Goal: Information Seeking & Learning: Understand process/instructions

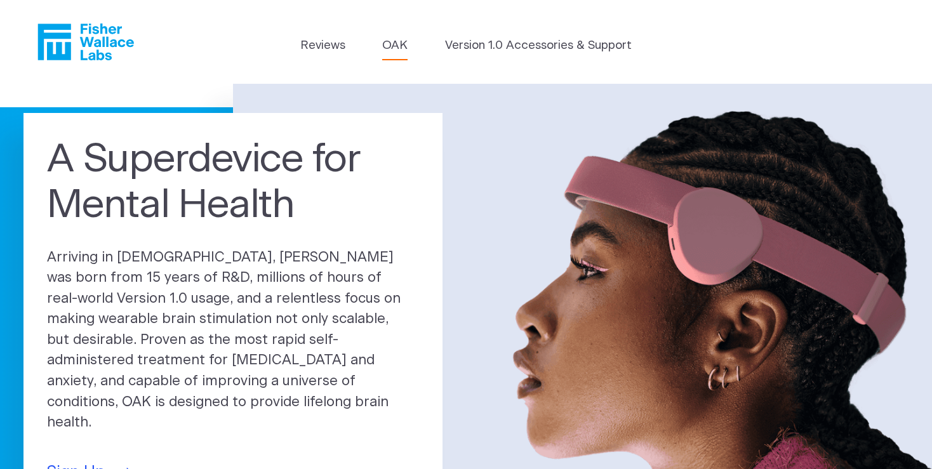
click at [397, 45] on link "OAK" at bounding box center [394, 46] width 25 height 18
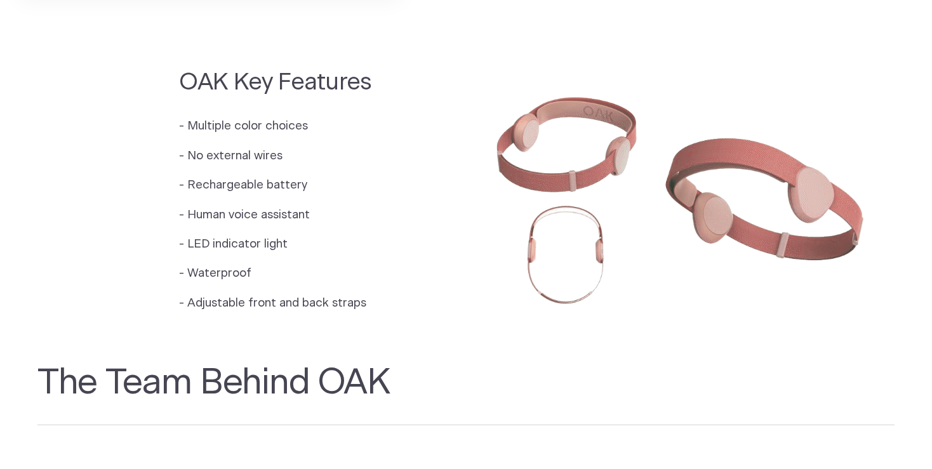
scroll to position [1072, 0]
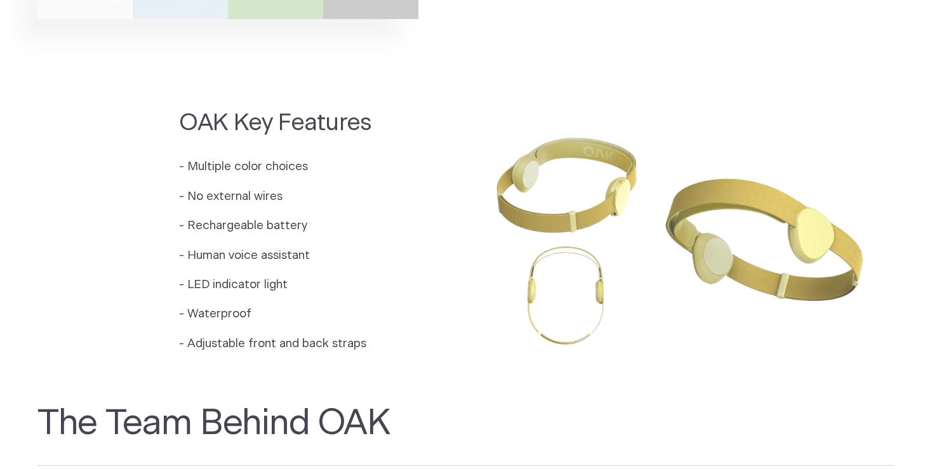
click at [799, 232] on img at bounding box center [680, 236] width 429 height 286
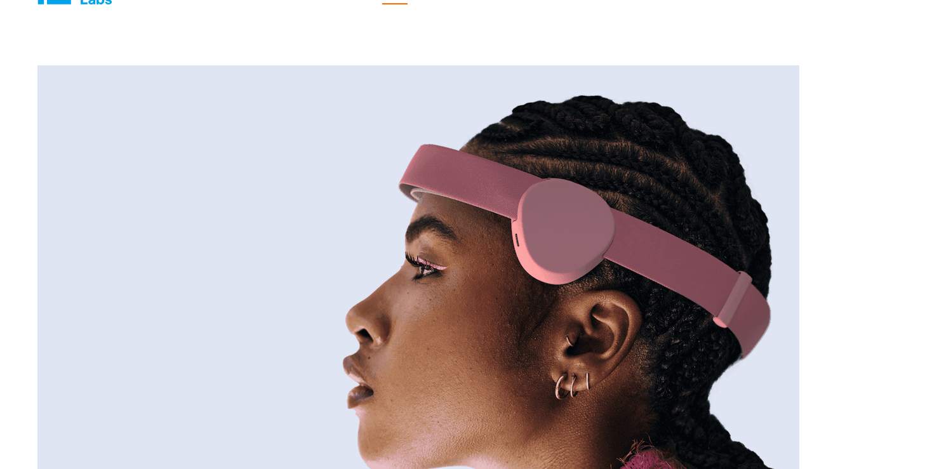
scroll to position [0, 0]
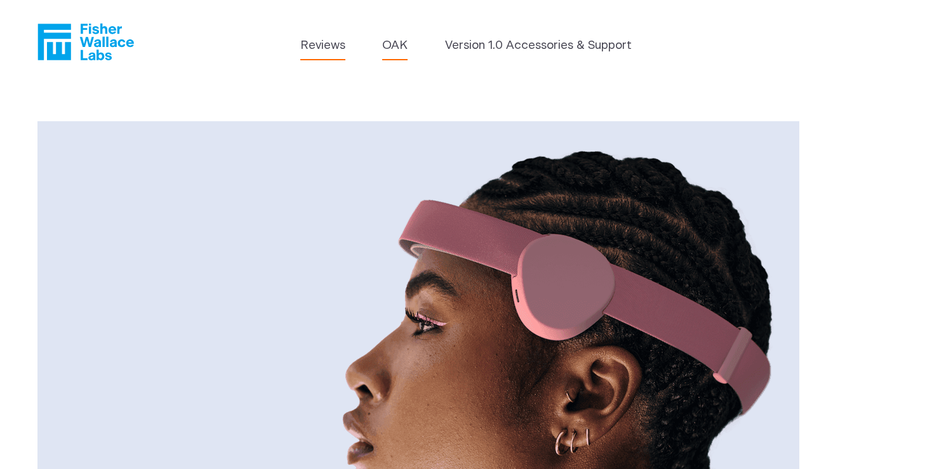
click at [323, 43] on link "Reviews" at bounding box center [322, 46] width 45 height 18
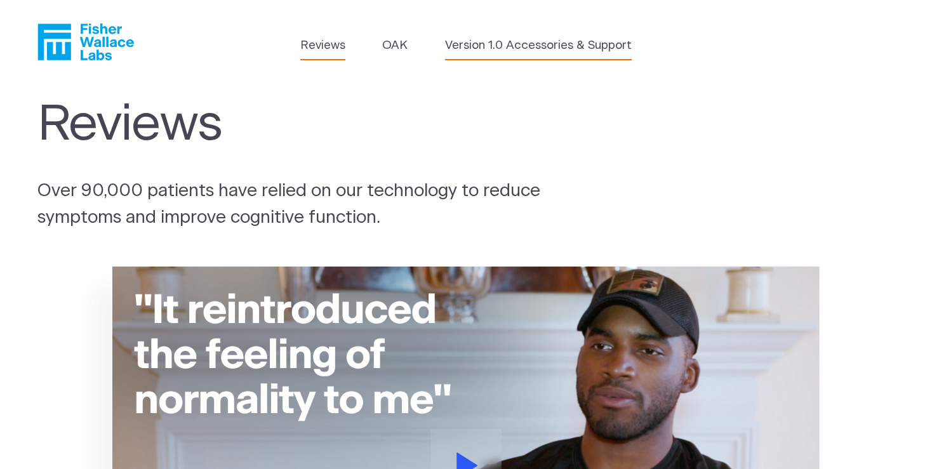
click at [586, 47] on link "Version 1.0 Accessories & Support" at bounding box center [538, 46] width 187 height 18
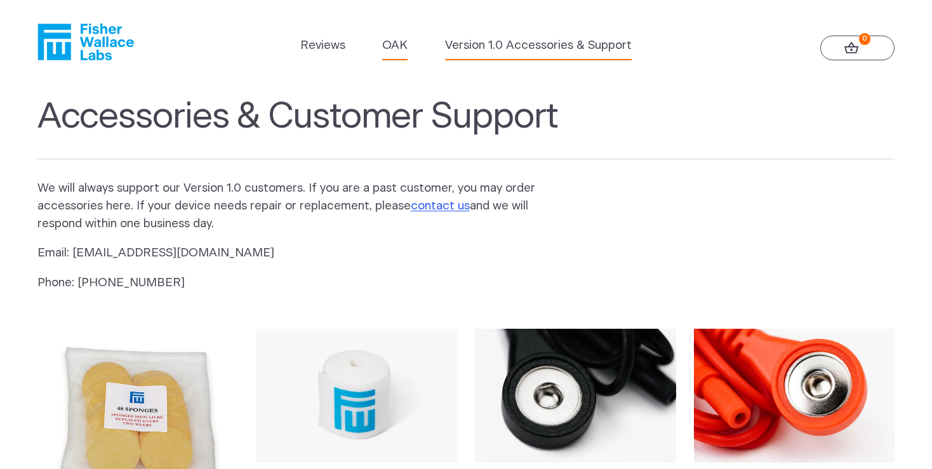
click at [397, 44] on link "OAK" at bounding box center [394, 46] width 25 height 18
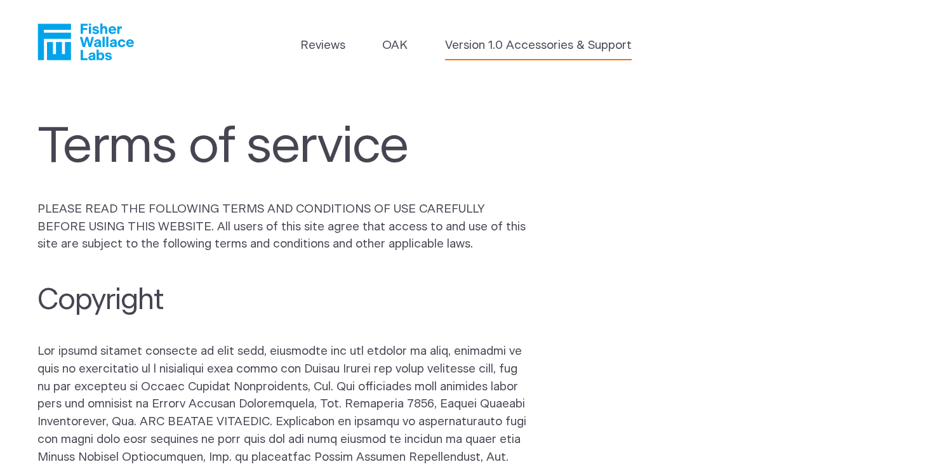
click at [562, 46] on link "Version 1.0 Accessories & Support" at bounding box center [538, 46] width 187 height 18
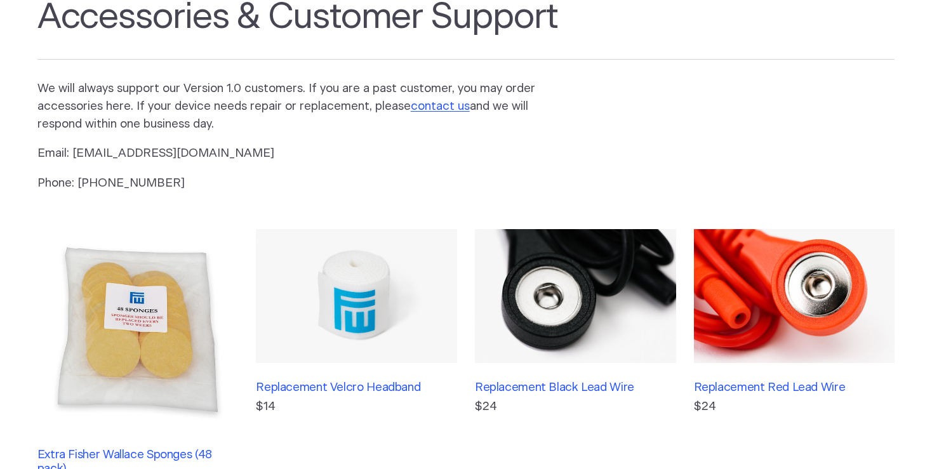
scroll to position [102, 0]
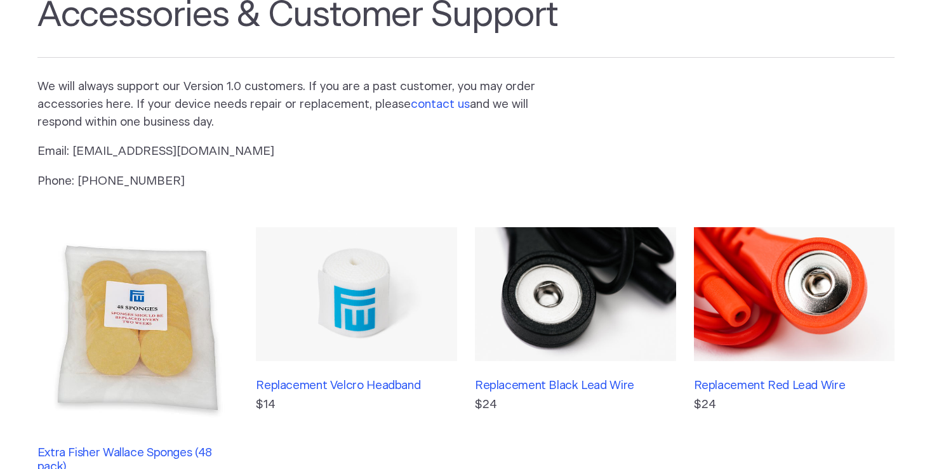
click at [443, 103] on link "contact us" at bounding box center [440, 104] width 59 height 12
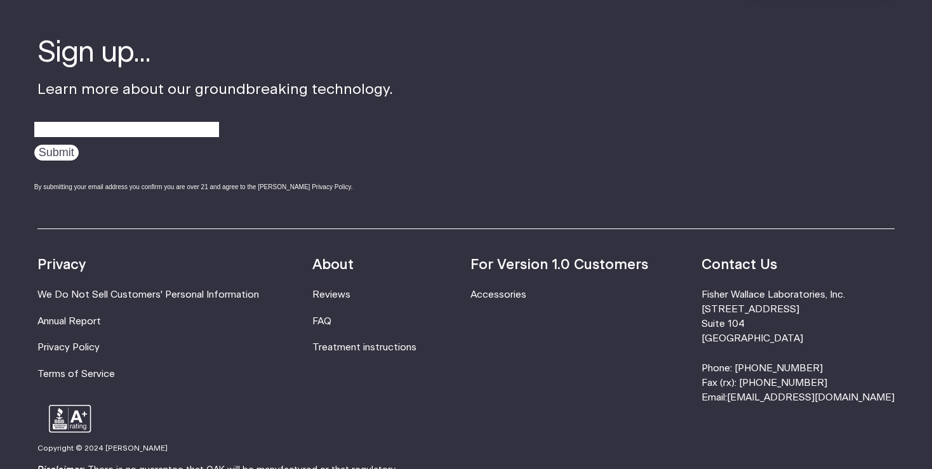
scroll to position [909, 0]
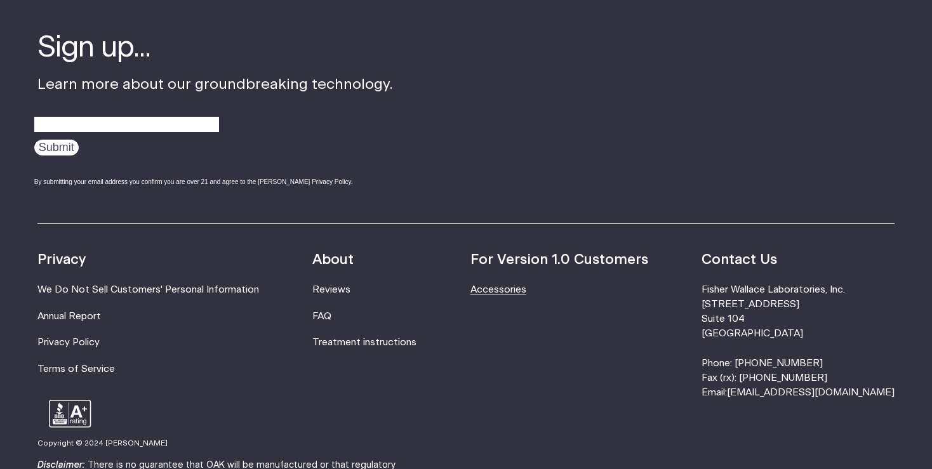
click at [526, 292] on link "Accessories" at bounding box center [498, 290] width 56 height 10
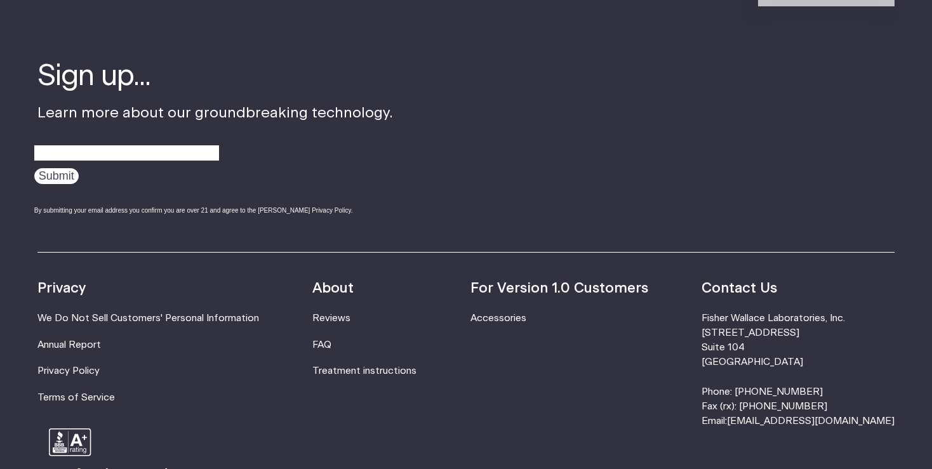
scroll to position [882, 0]
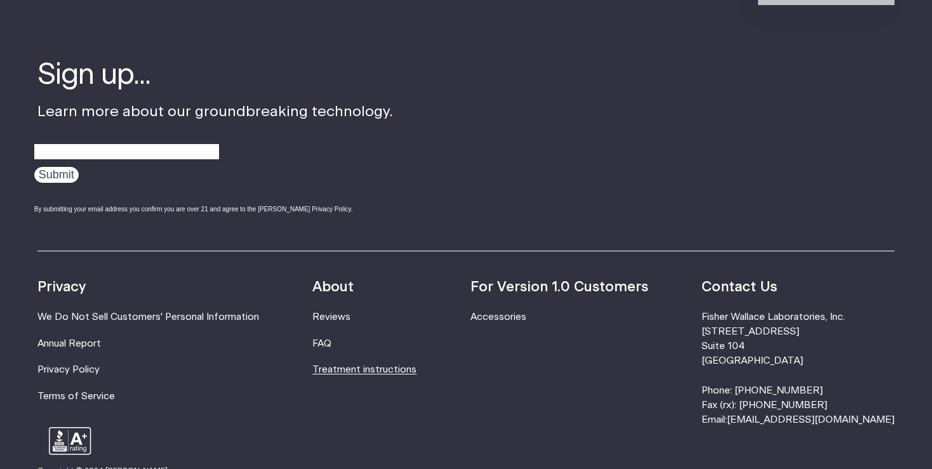
click at [379, 373] on link "Treatment instructions" at bounding box center [364, 370] width 104 height 10
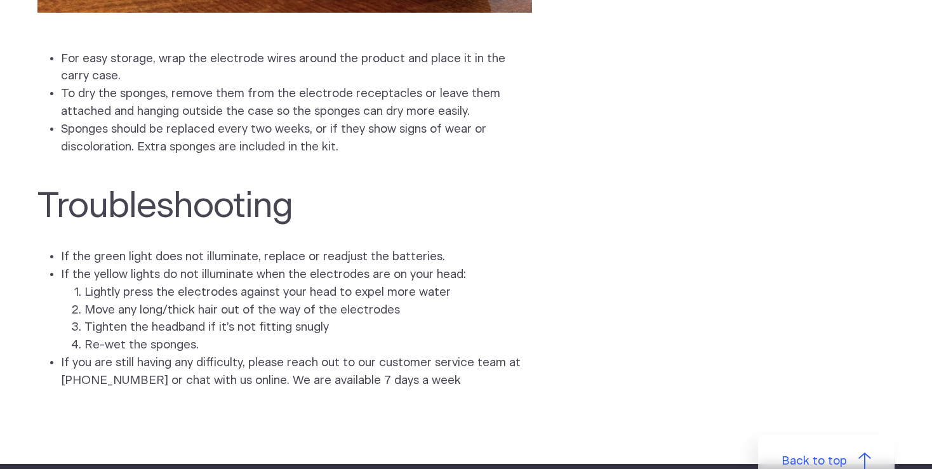
scroll to position [3495, 0]
